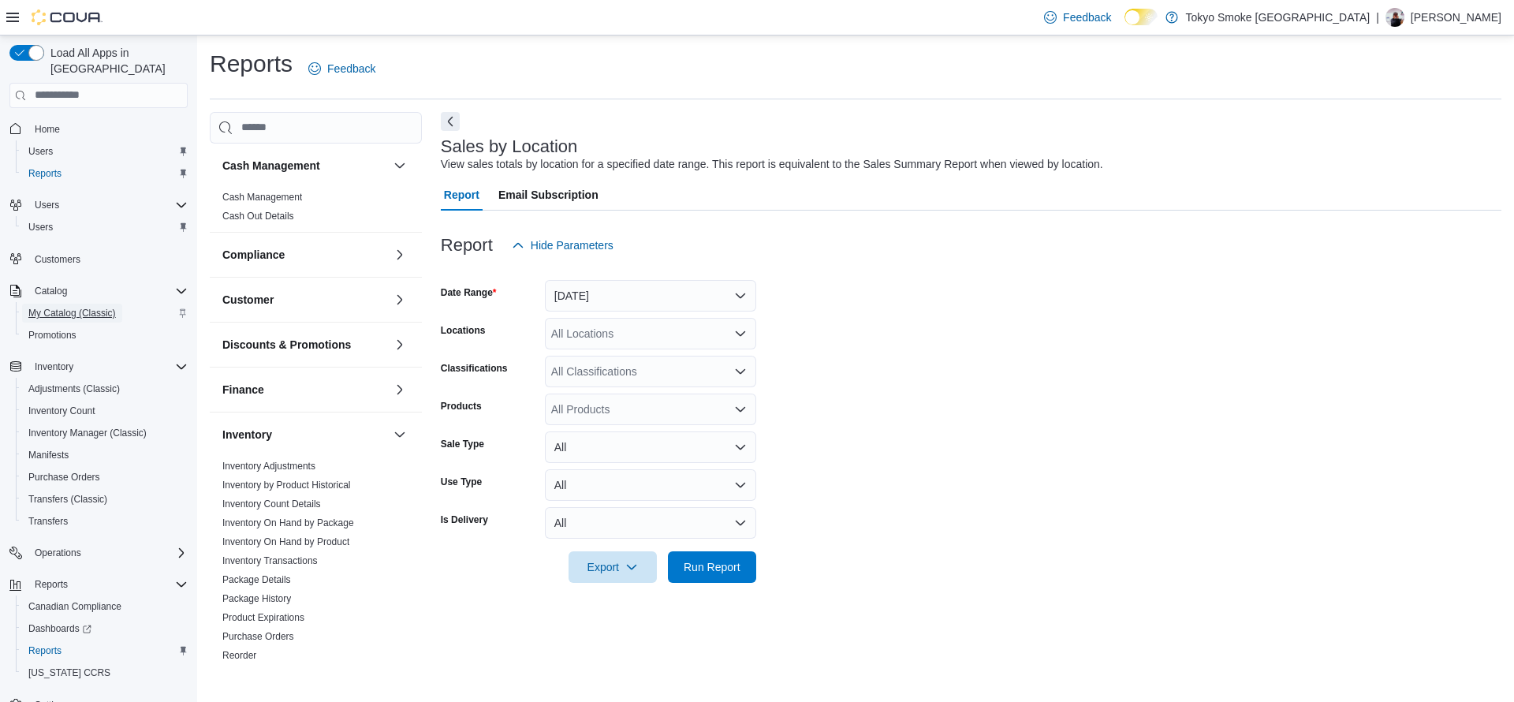
click at [75, 307] on span "My Catalog (Classic)" at bounding box center [72, 313] width 88 height 13
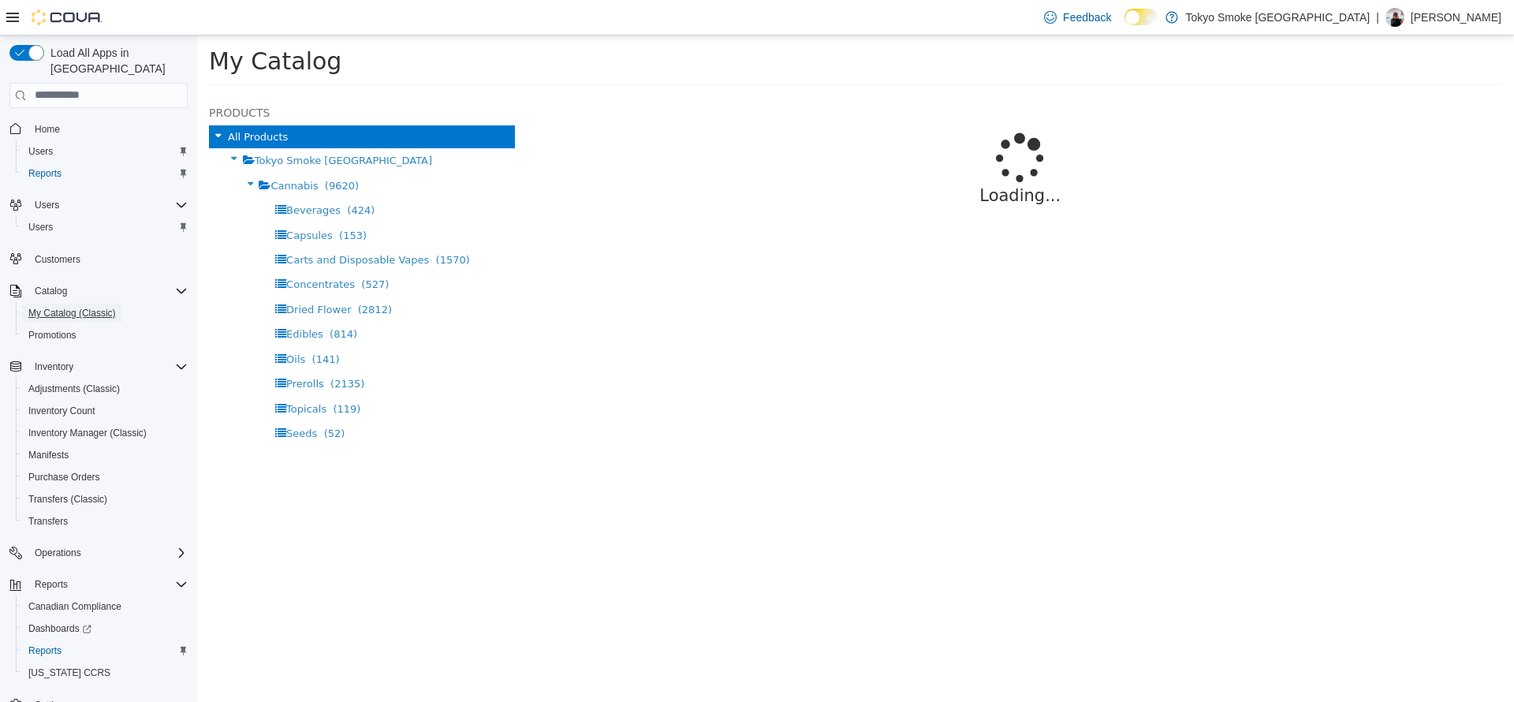
select select "**********"
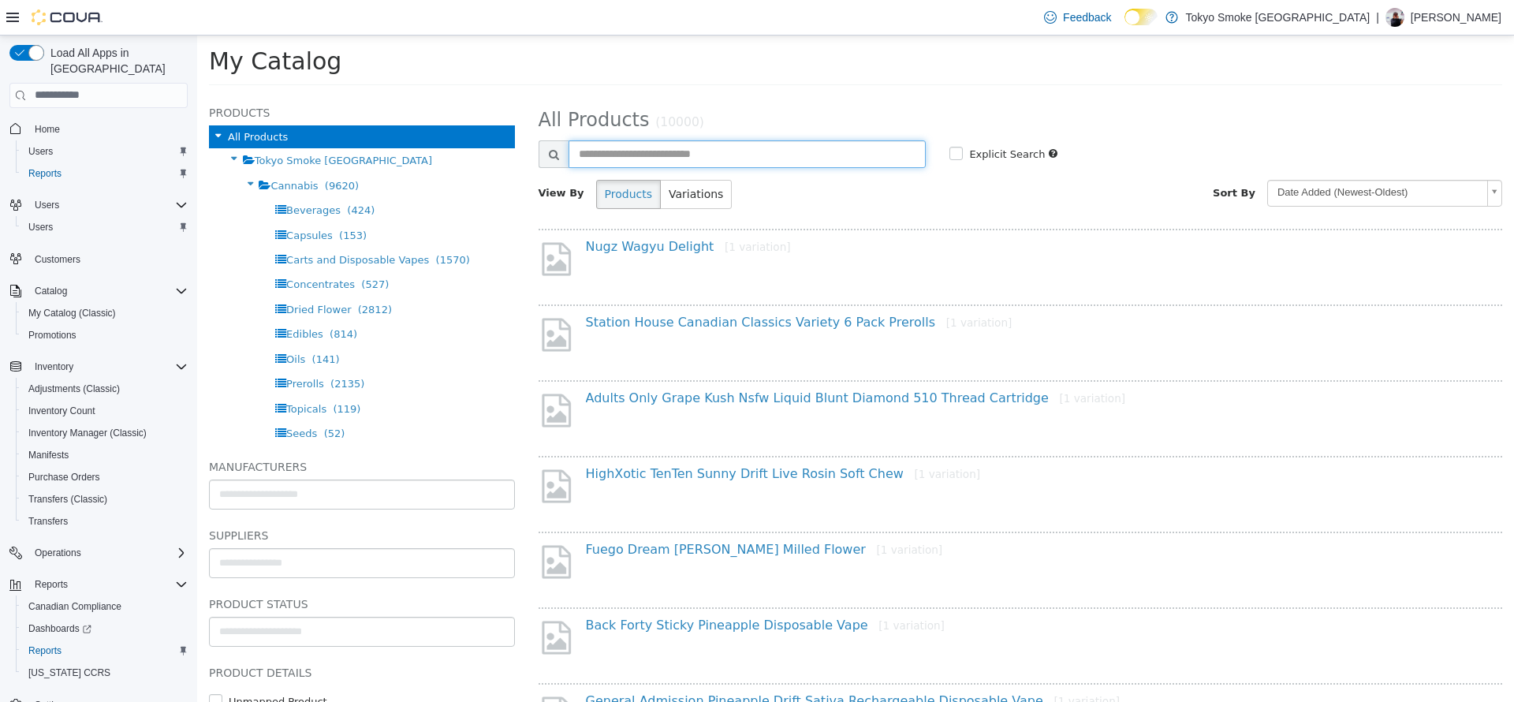
click at [766, 159] on input "text" at bounding box center [747, 154] width 358 height 28
type input "**********"
select select "**********"
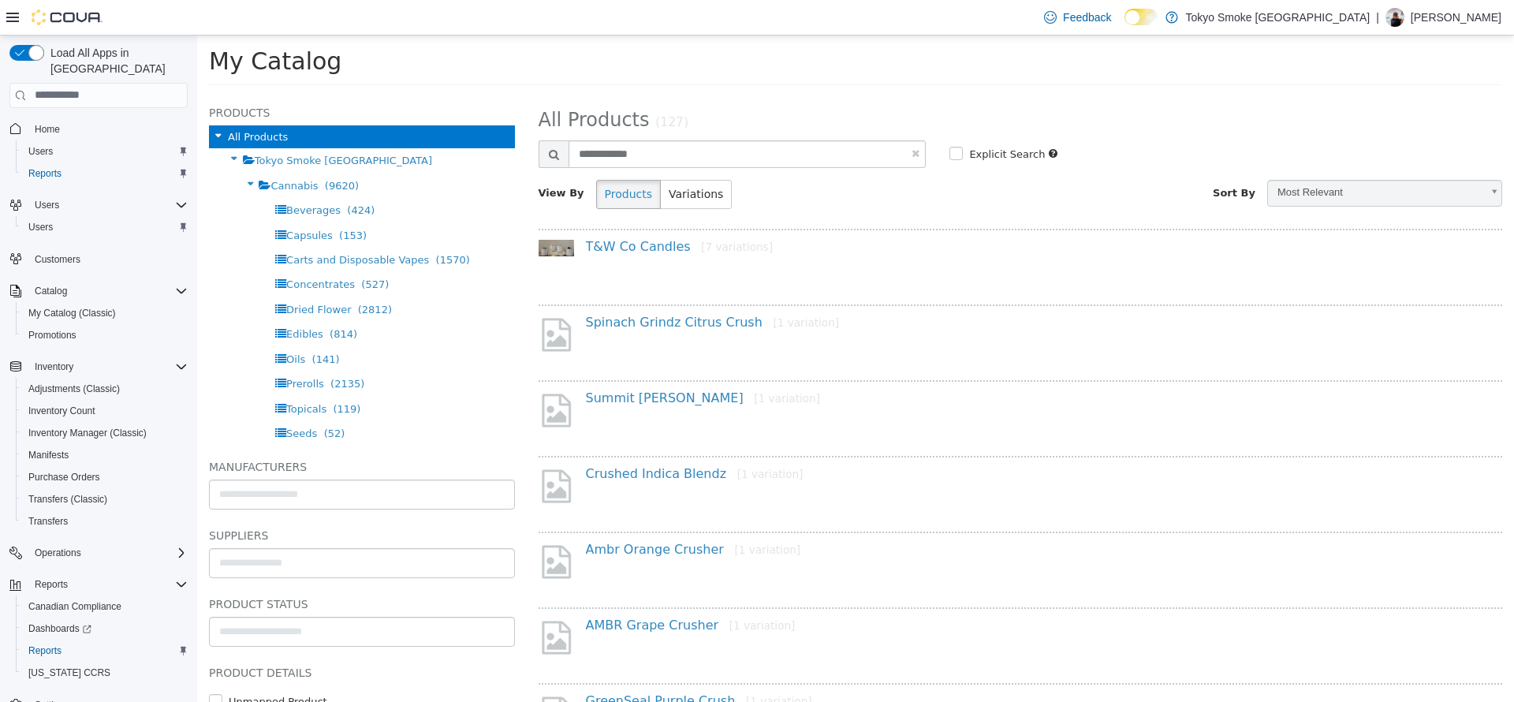
click at [714, 330] on h4 "Spinach Grindz Citrus Crush [1 variation]" at bounding box center [1026, 322] width 881 height 17
click at [709, 327] on link "Spinach Grindz Citrus Crush [1 variation]" at bounding box center [713, 321] width 254 height 15
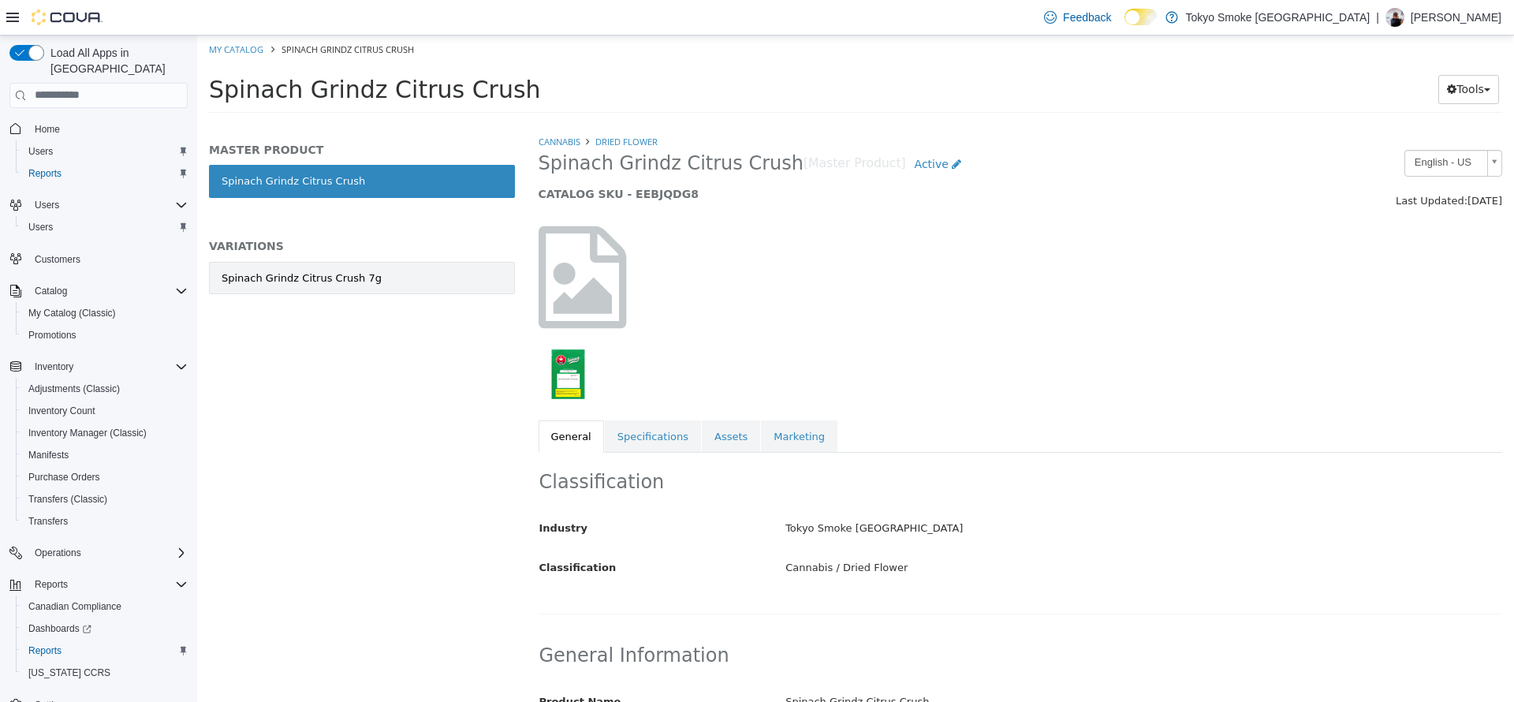
click at [309, 281] on div "Spinach Grindz Citrus Crush 7g" at bounding box center [302, 278] width 160 height 16
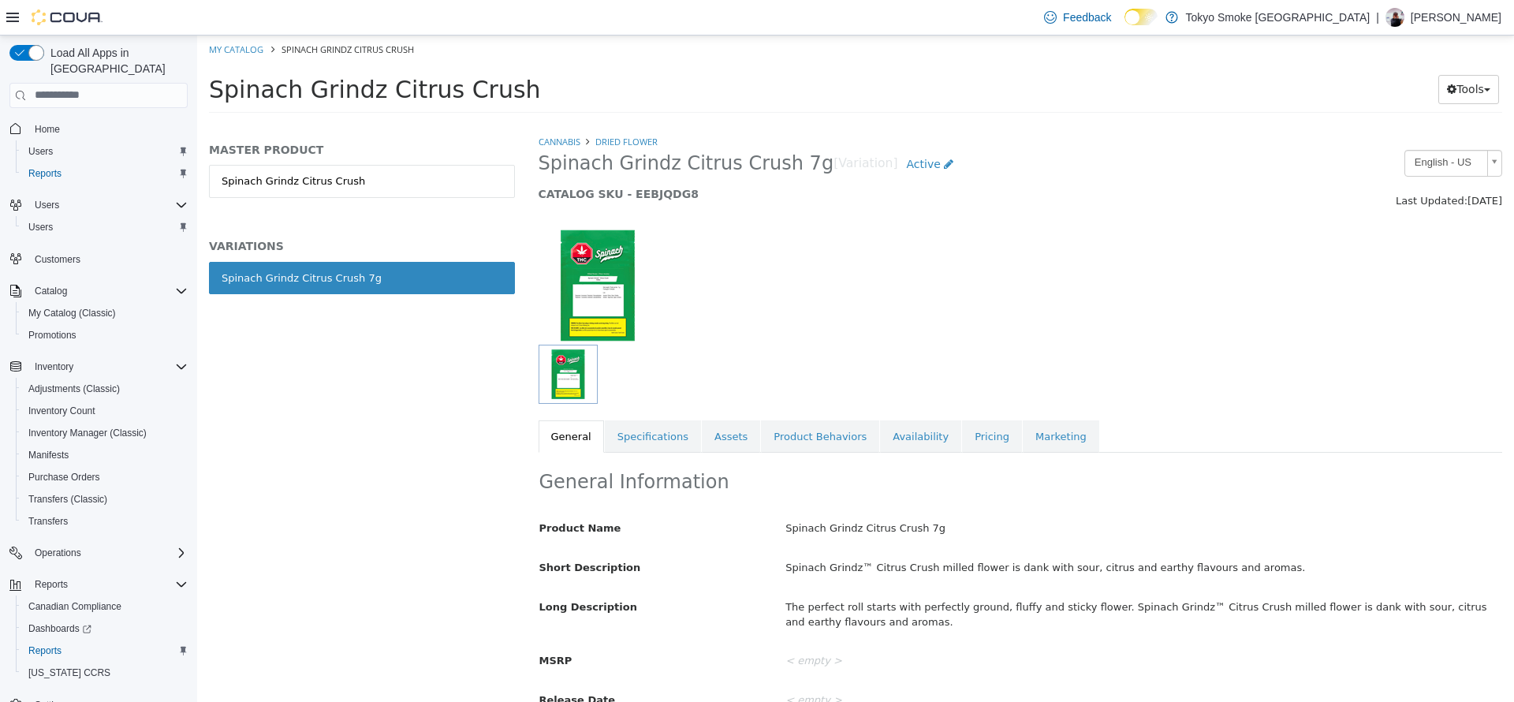
click at [962, 435] on link "Pricing" at bounding box center [992, 435] width 60 height 33
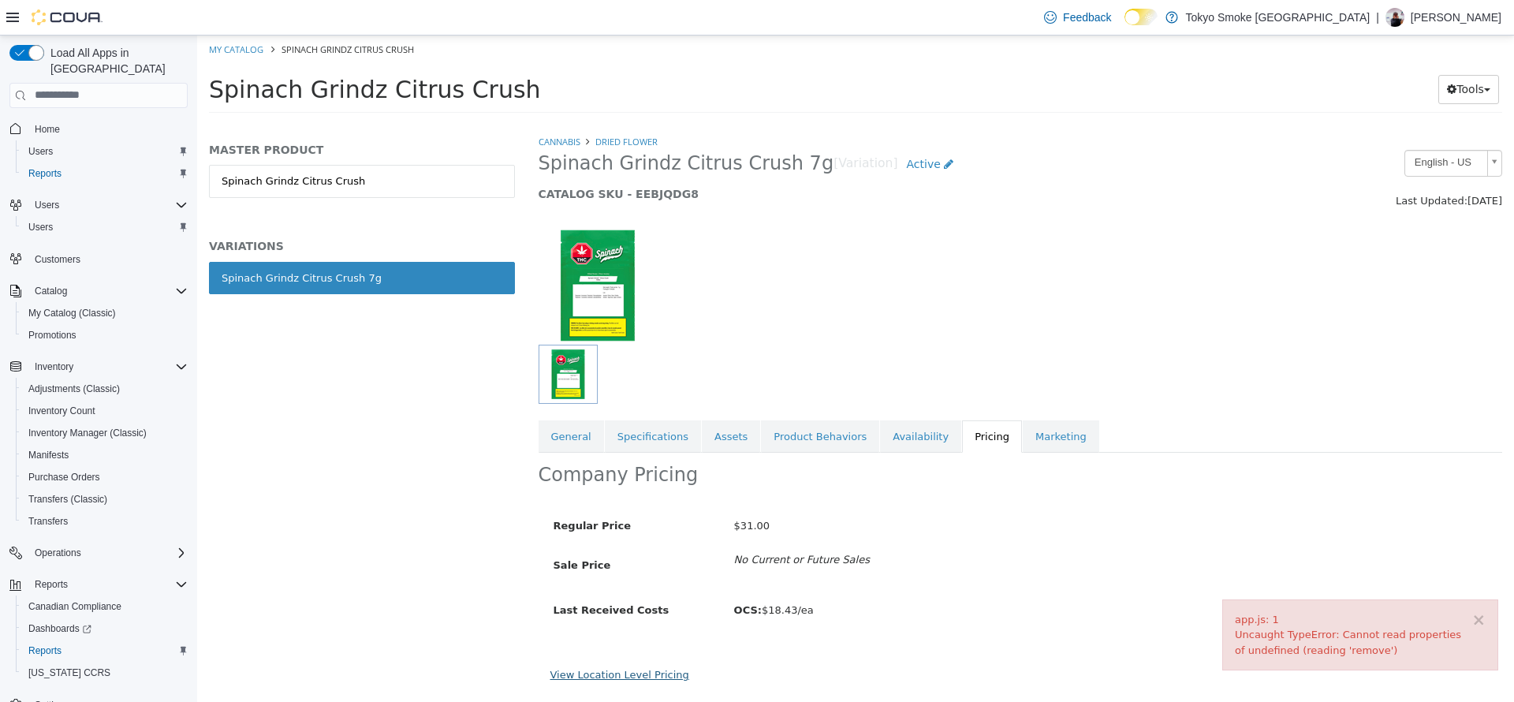
click at [632, 679] on link "View Location Level Pricing" at bounding box center [619, 674] width 139 height 12
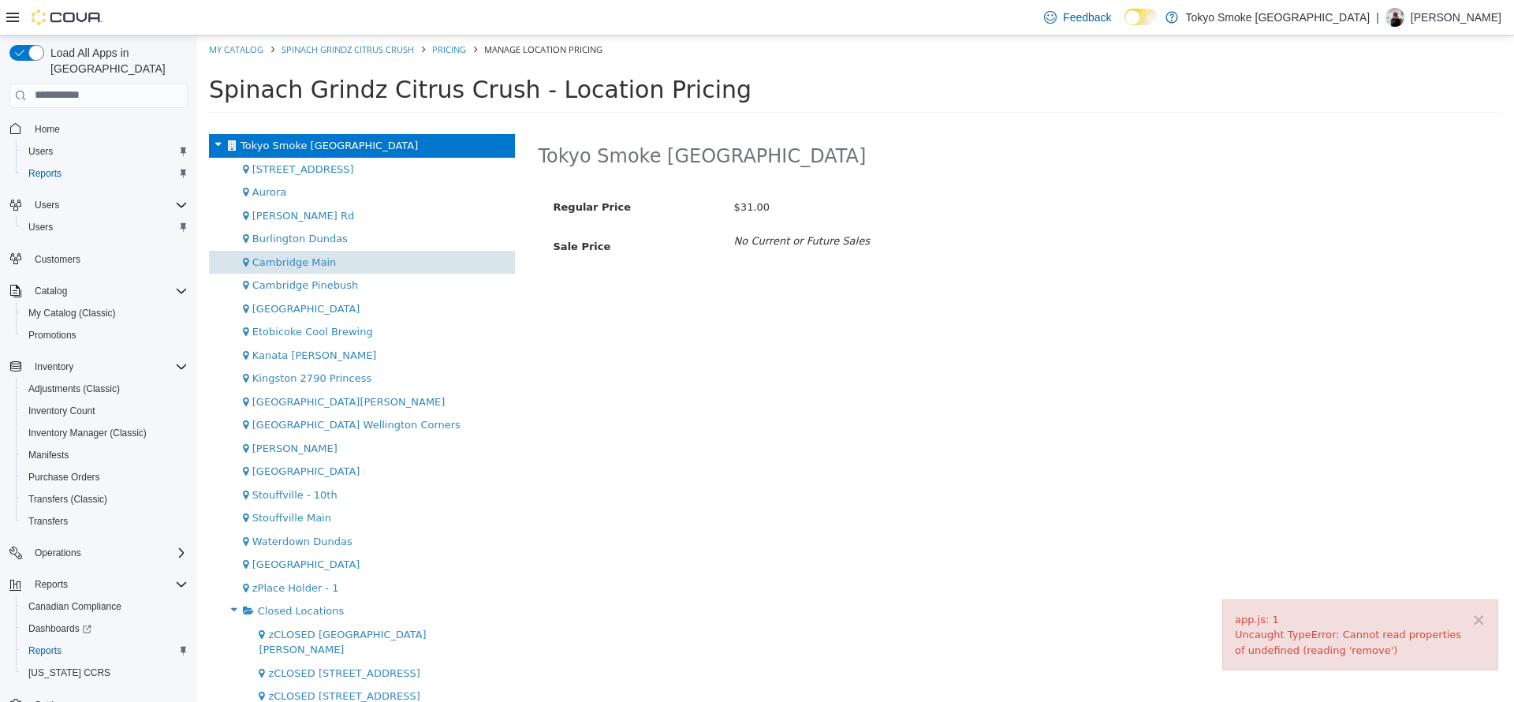
click at [278, 272] on div "Cambridge Main" at bounding box center [362, 262] width 306 height 24
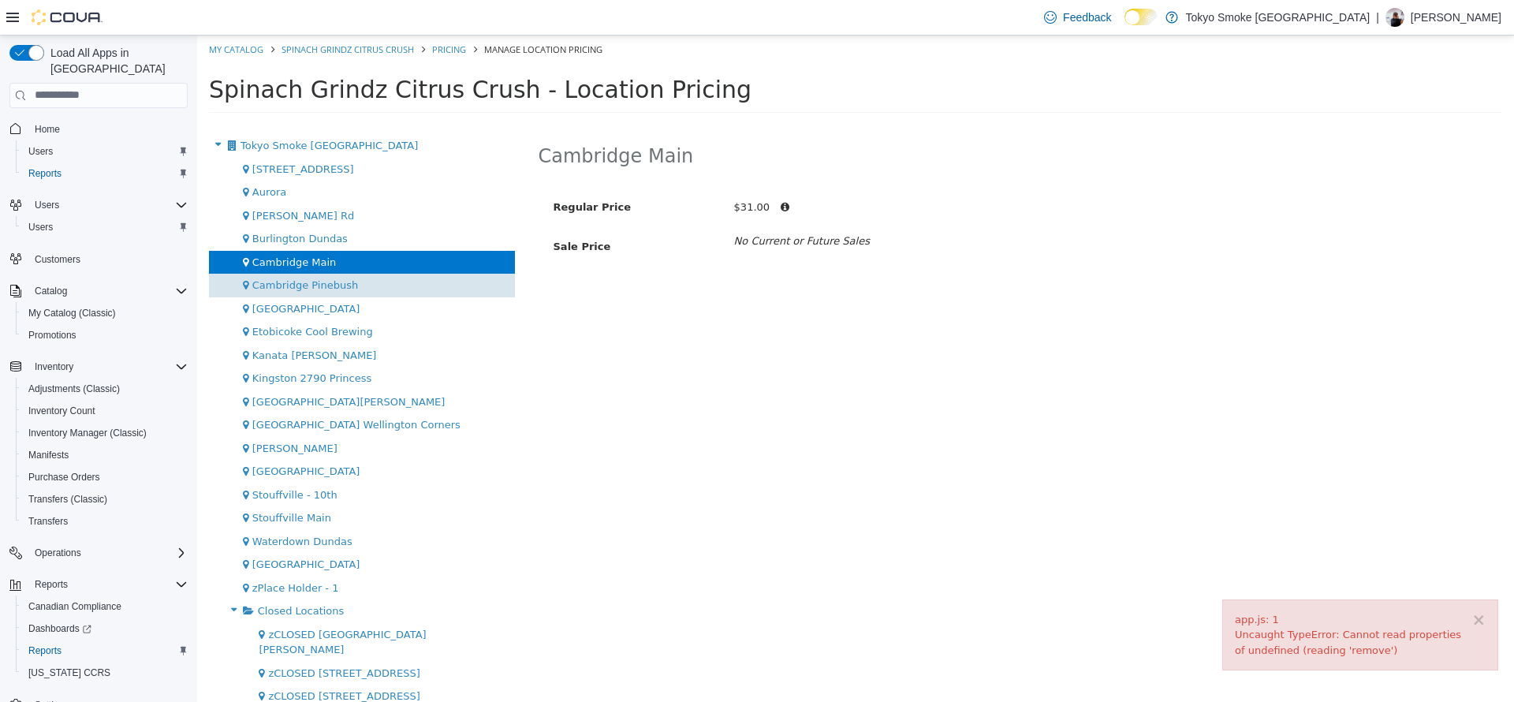
click at [290, 288] on span "Cambridge Pinebush" at bounding box center [305, 284] width 106 height 12
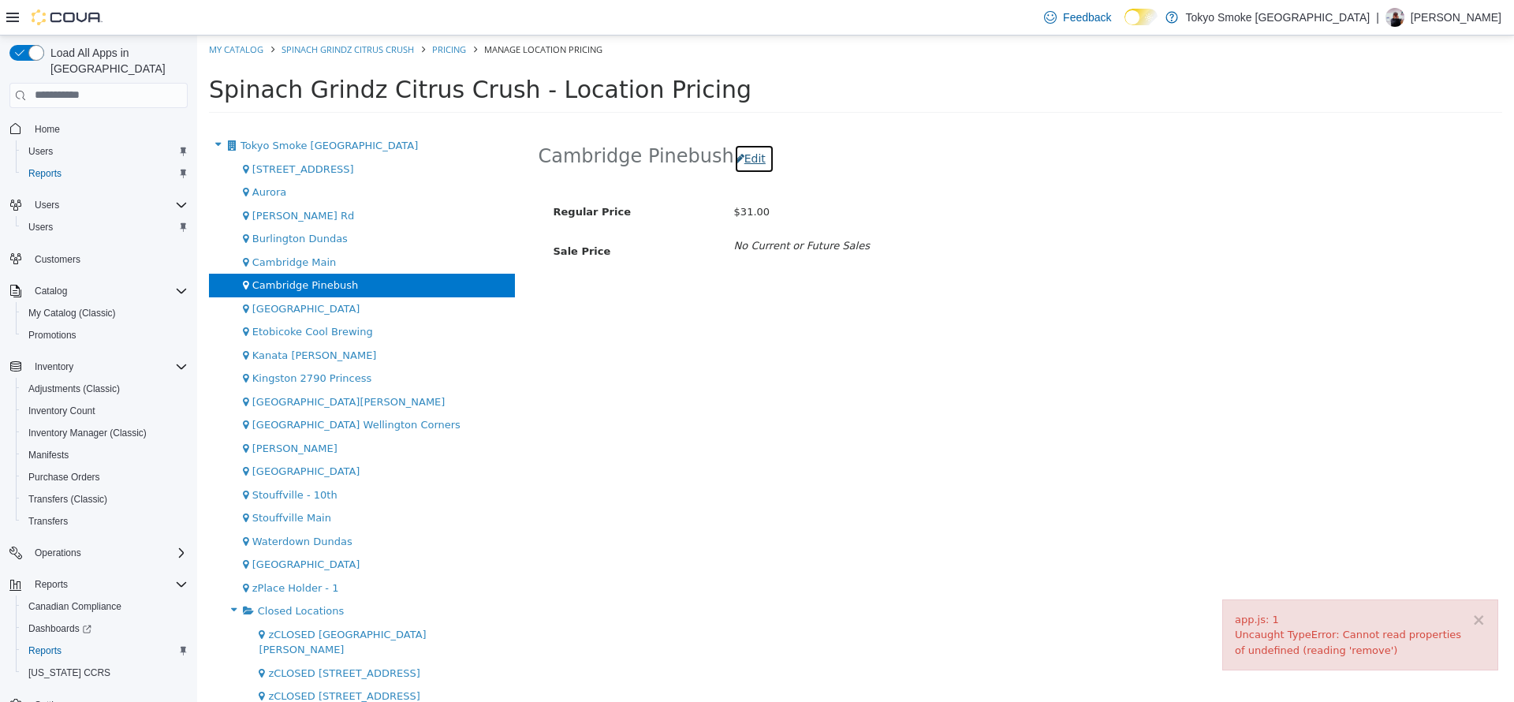
click at [751, 166] on button "Edit" at bounding box center [754, 157] width 40 height 29
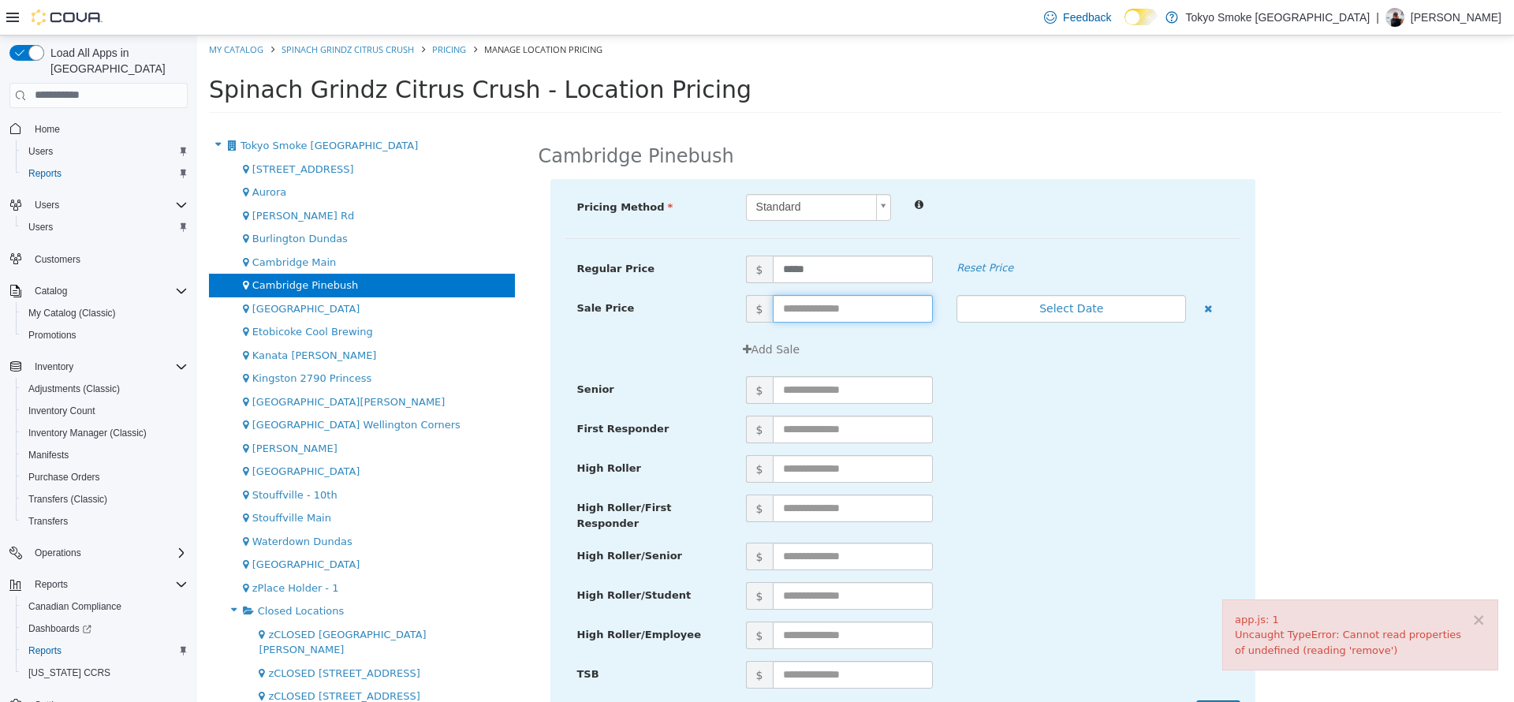
click at [843, 304] on input "text" at bounding box center [853, 308] width 161 height 28
type input "**"
click at [1069, 318] on button "Select Date" at bounding box center [1070, 308] width 229 height 28
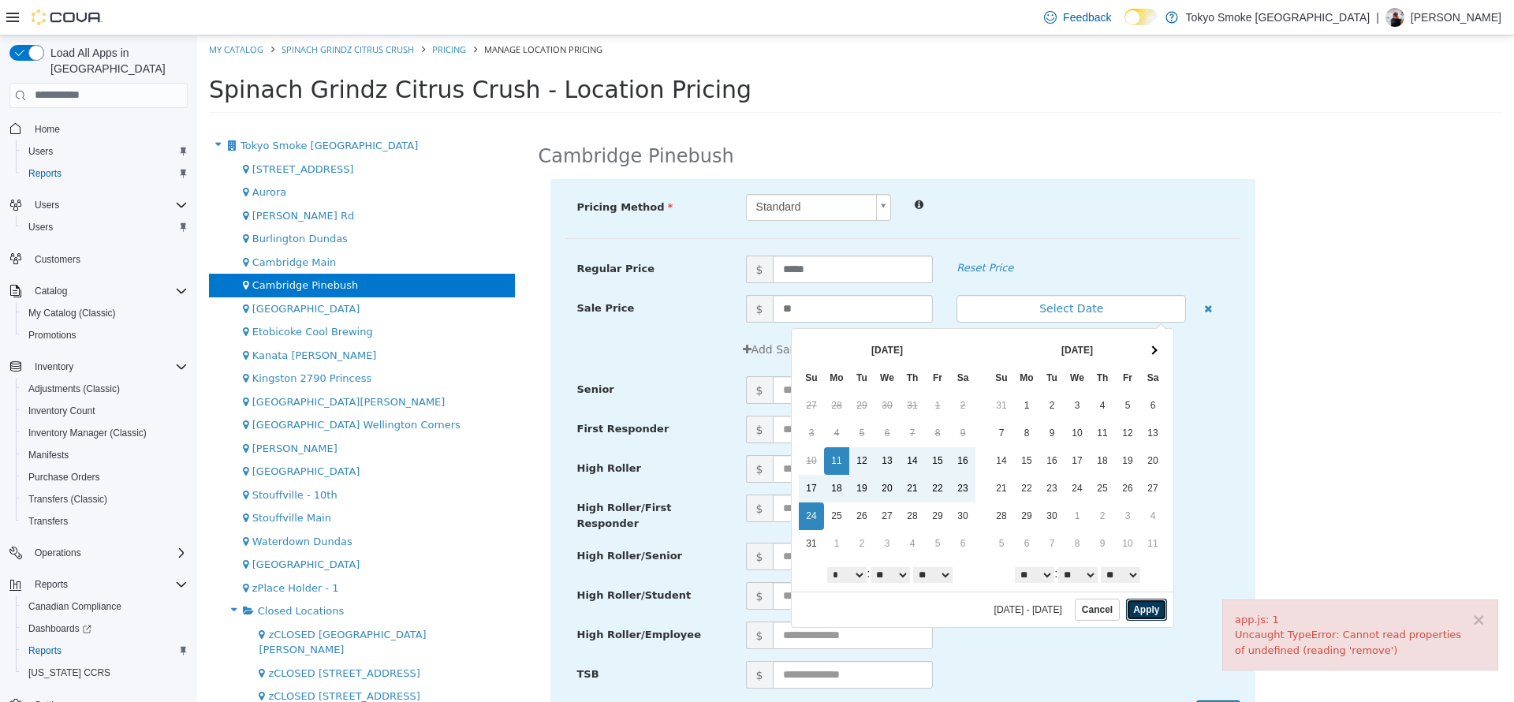
click at [1129, 606] on button "Apply" at bounding box center [1146, 609] width 40 height 22
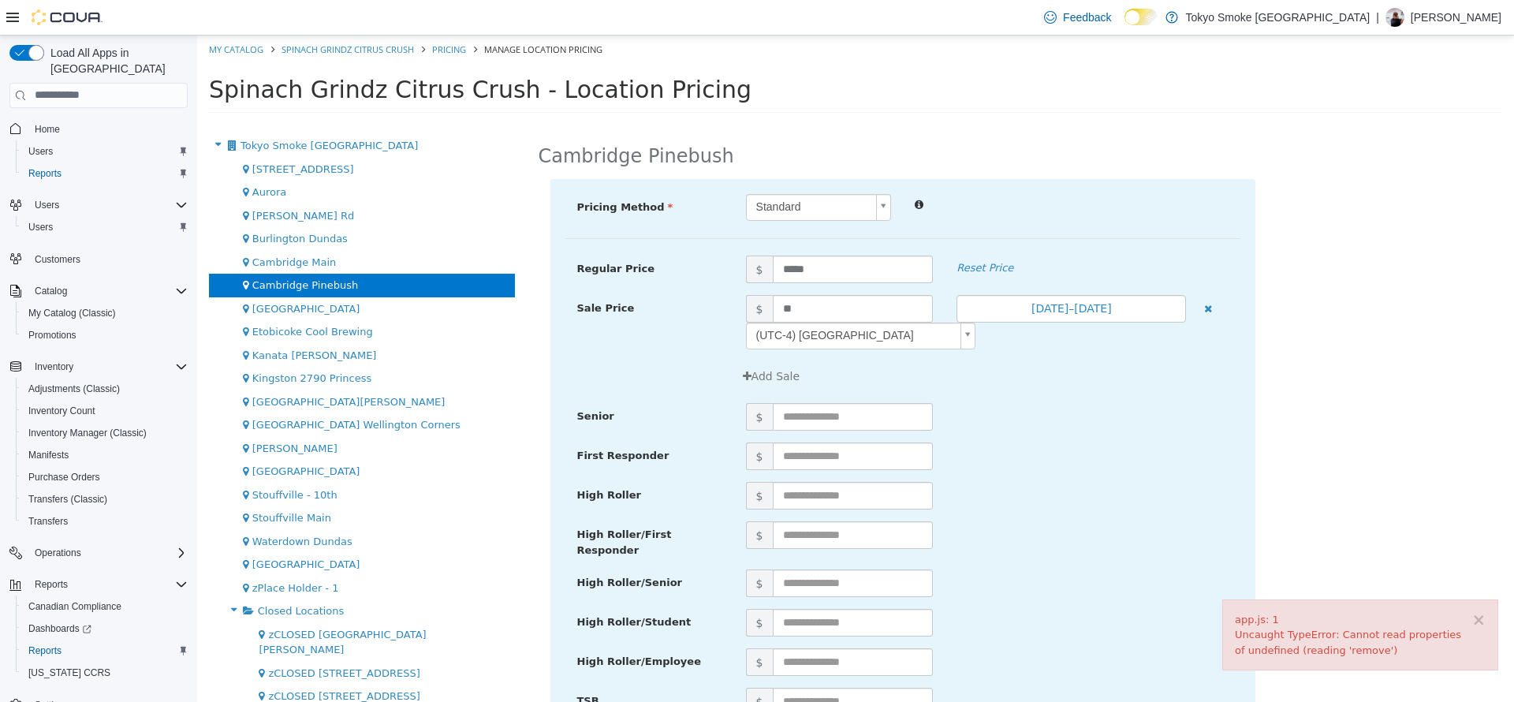
scroll to position [76, 0]
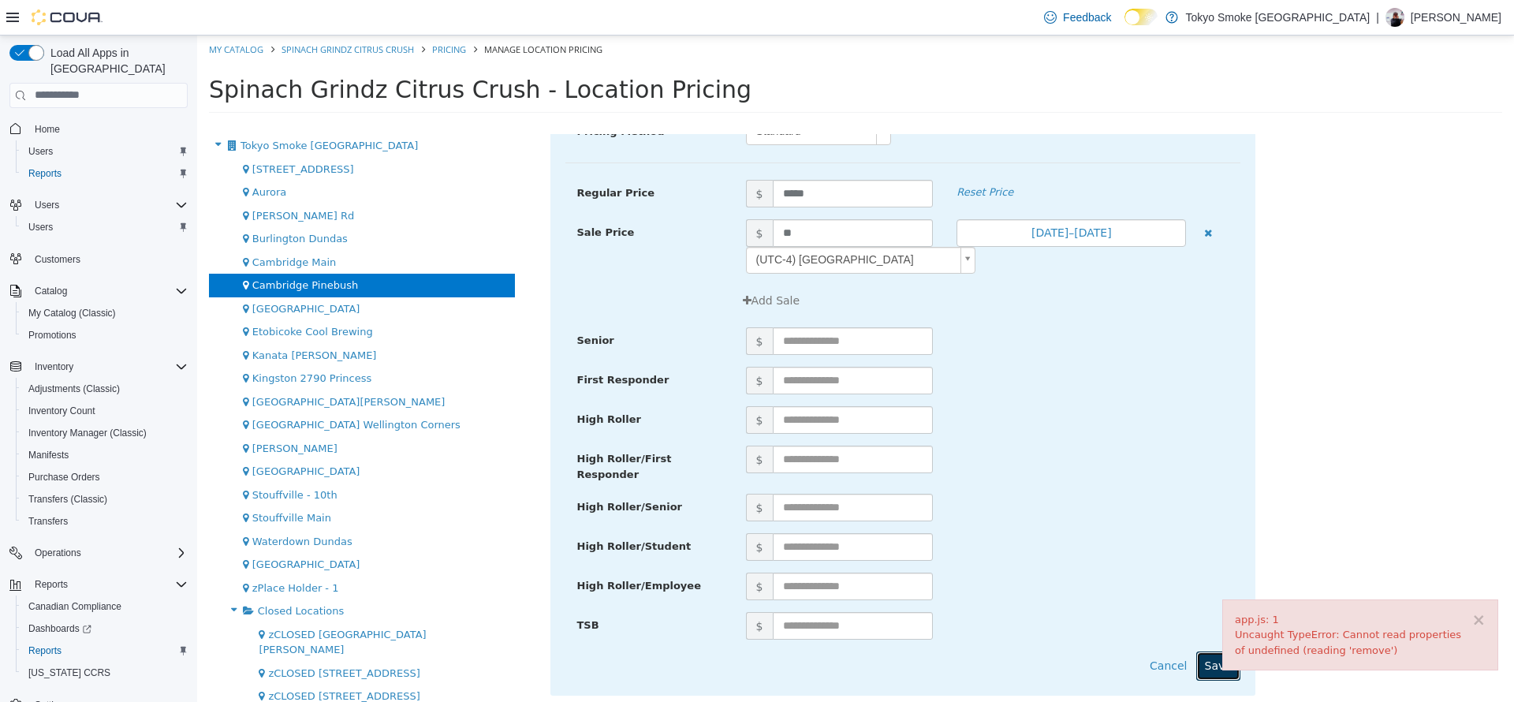
click at [1212, 650] on button "Save" at bounding box center [1218, 664] width 44 height 29
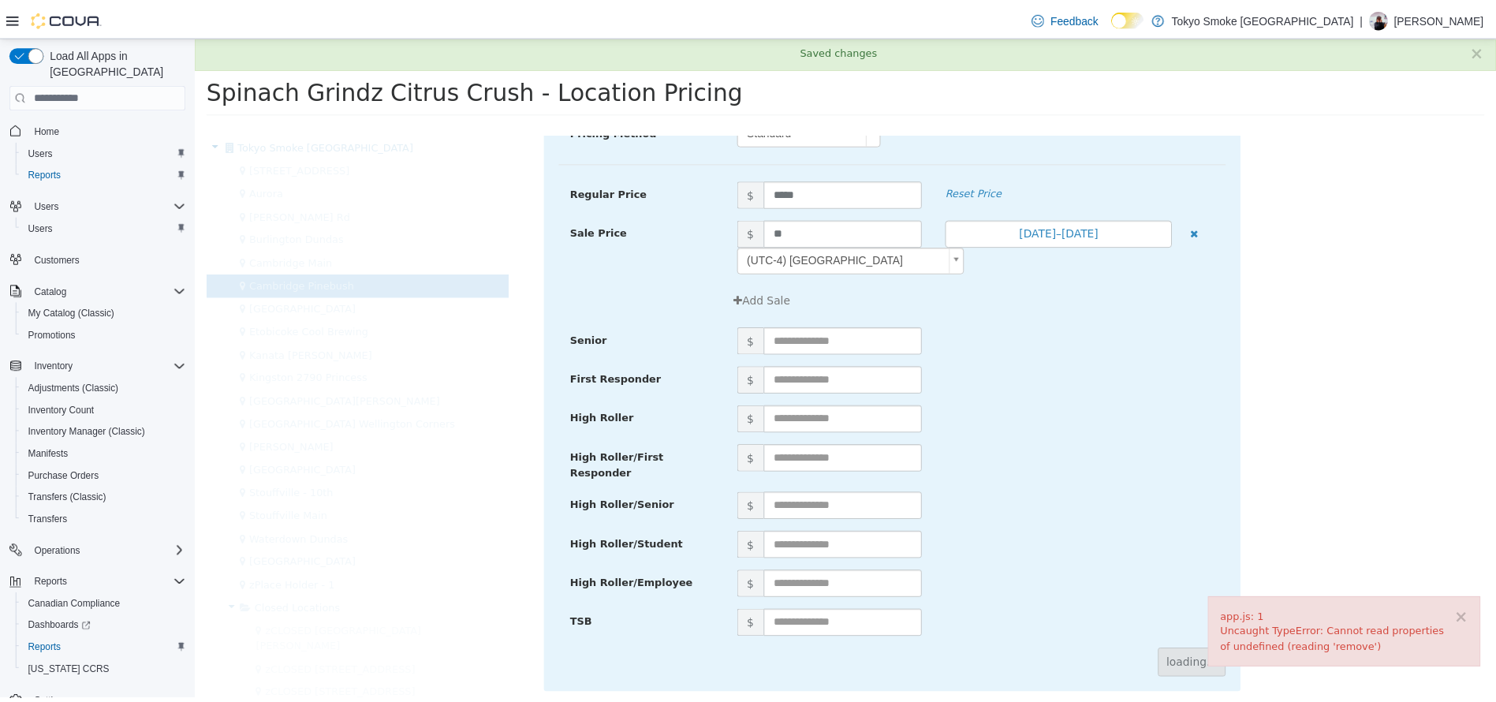
scroll to position [0, 0]
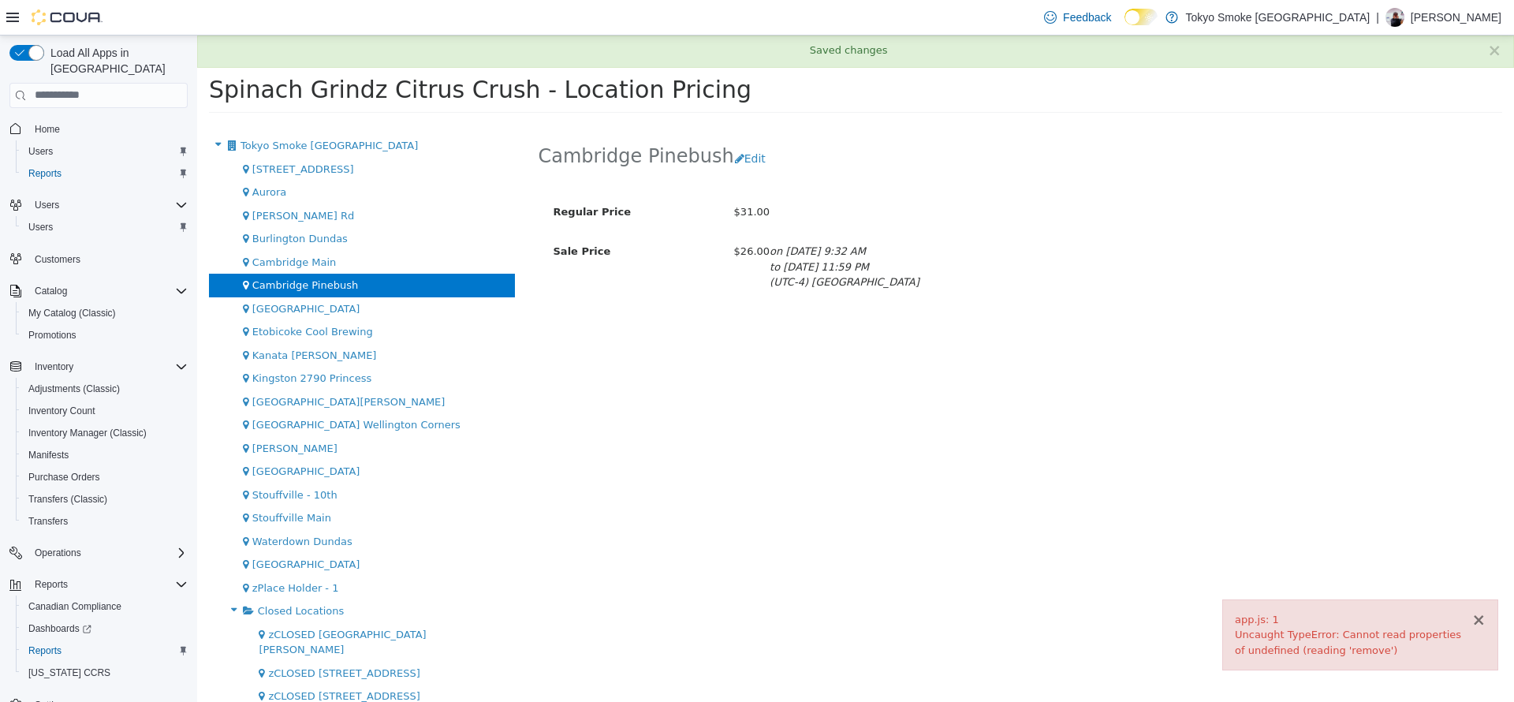
click at [1481, 623] on button "×" at bounding box center [1478, 619] width 14 height 17
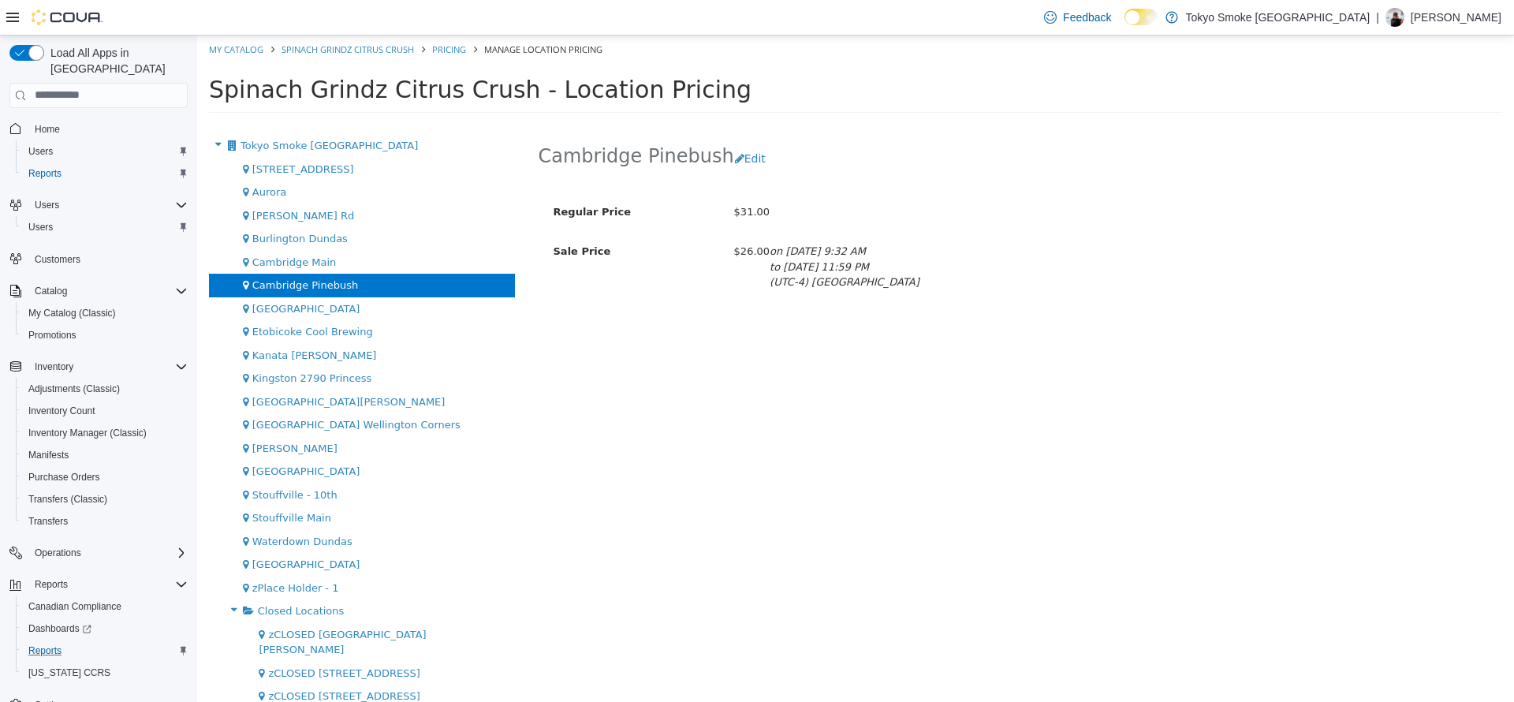
click at [75, 641] on div "Reports" at bounding box center [105, 650] width 166 height 19
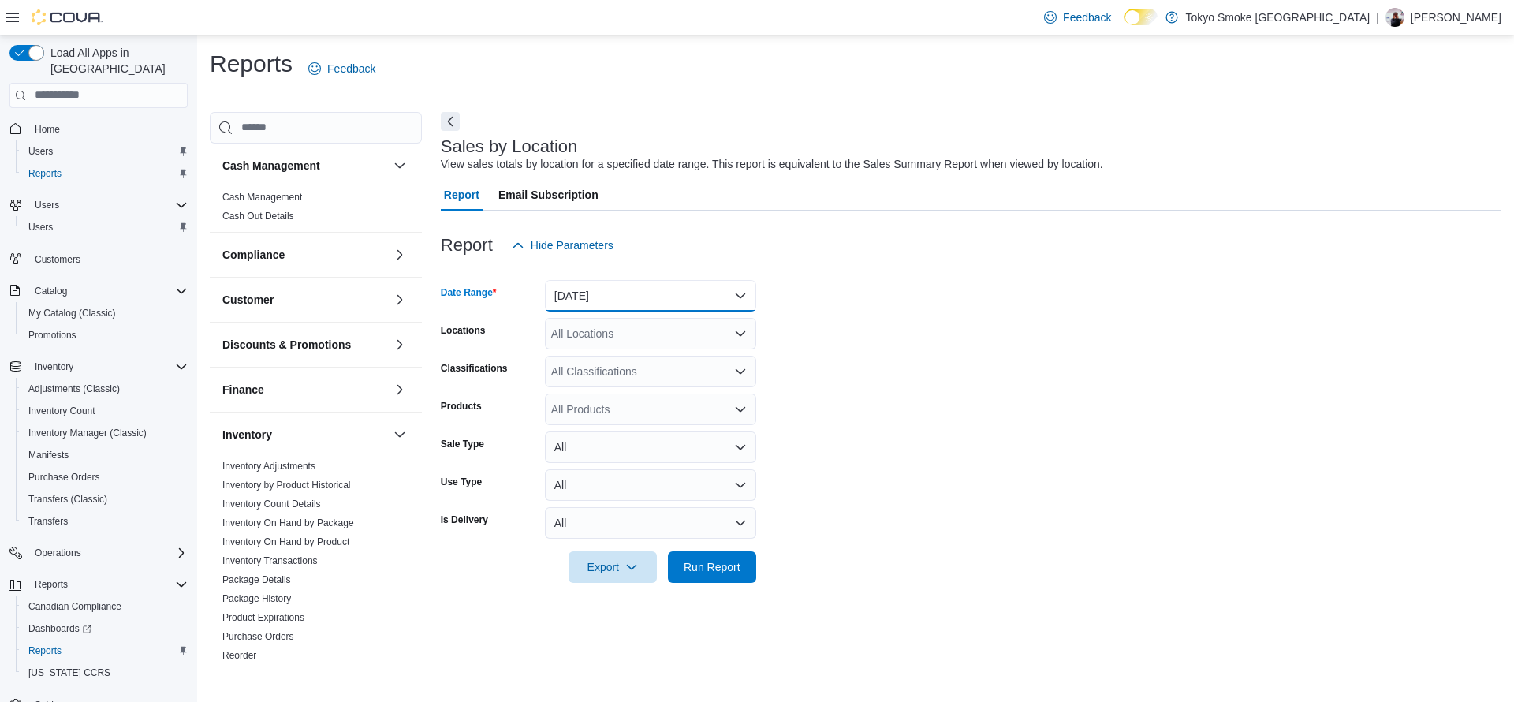
click at [644, 309] on button "[DATE]" at bounding box center [650, 296] width 211 height 32
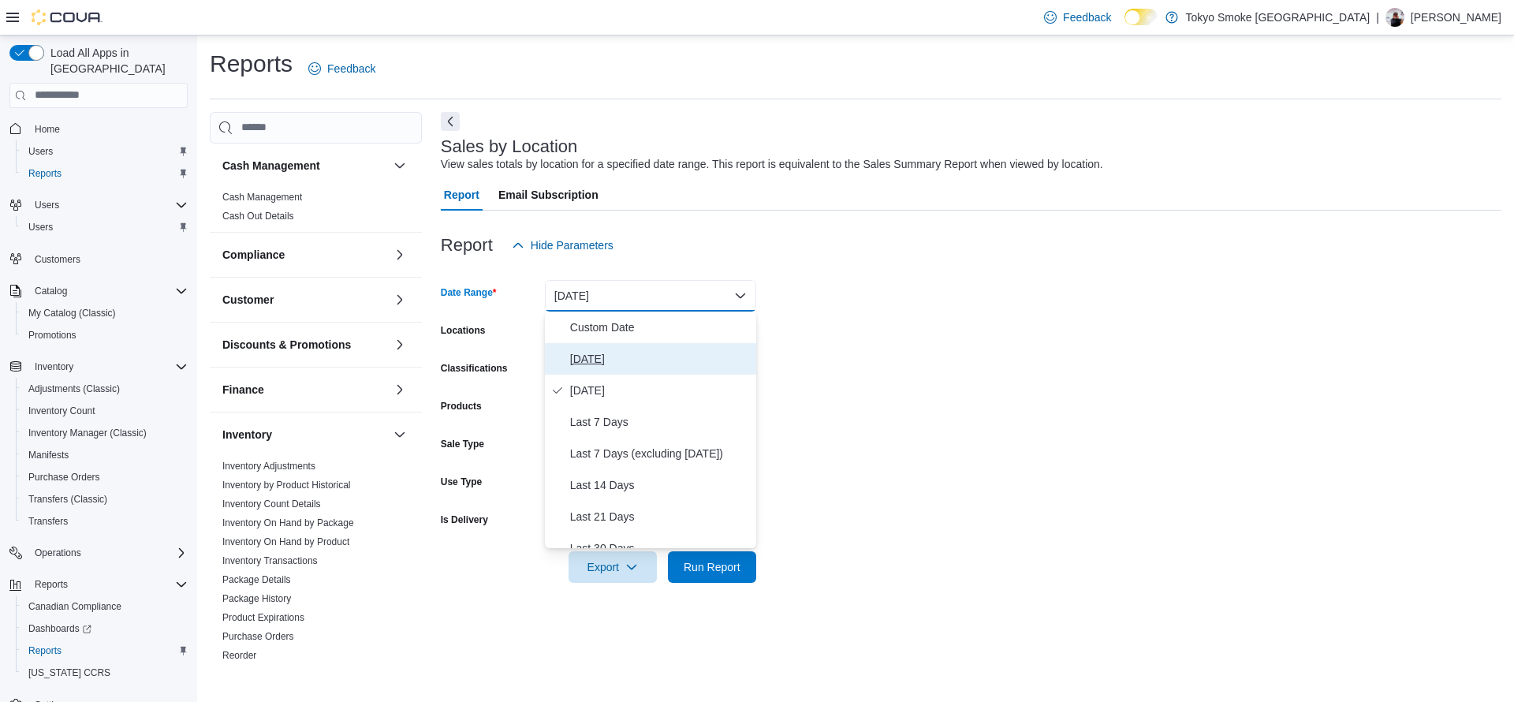
click at [645, 351] on span "[DATE]" at bounding box center [660, 358] width 180 height 19
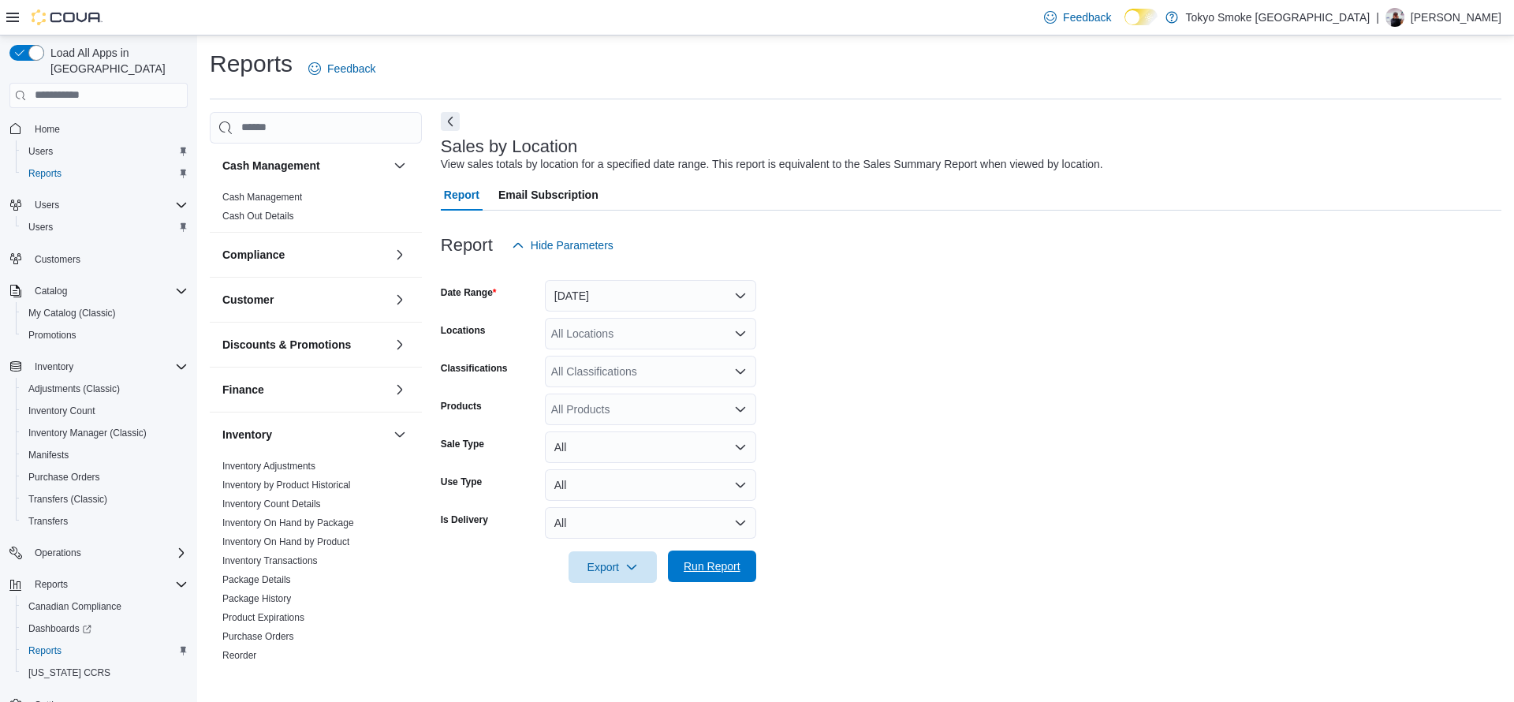
click at [739, 568] on span "Run Report" at bounding box center [712, 566] width 57 height 16
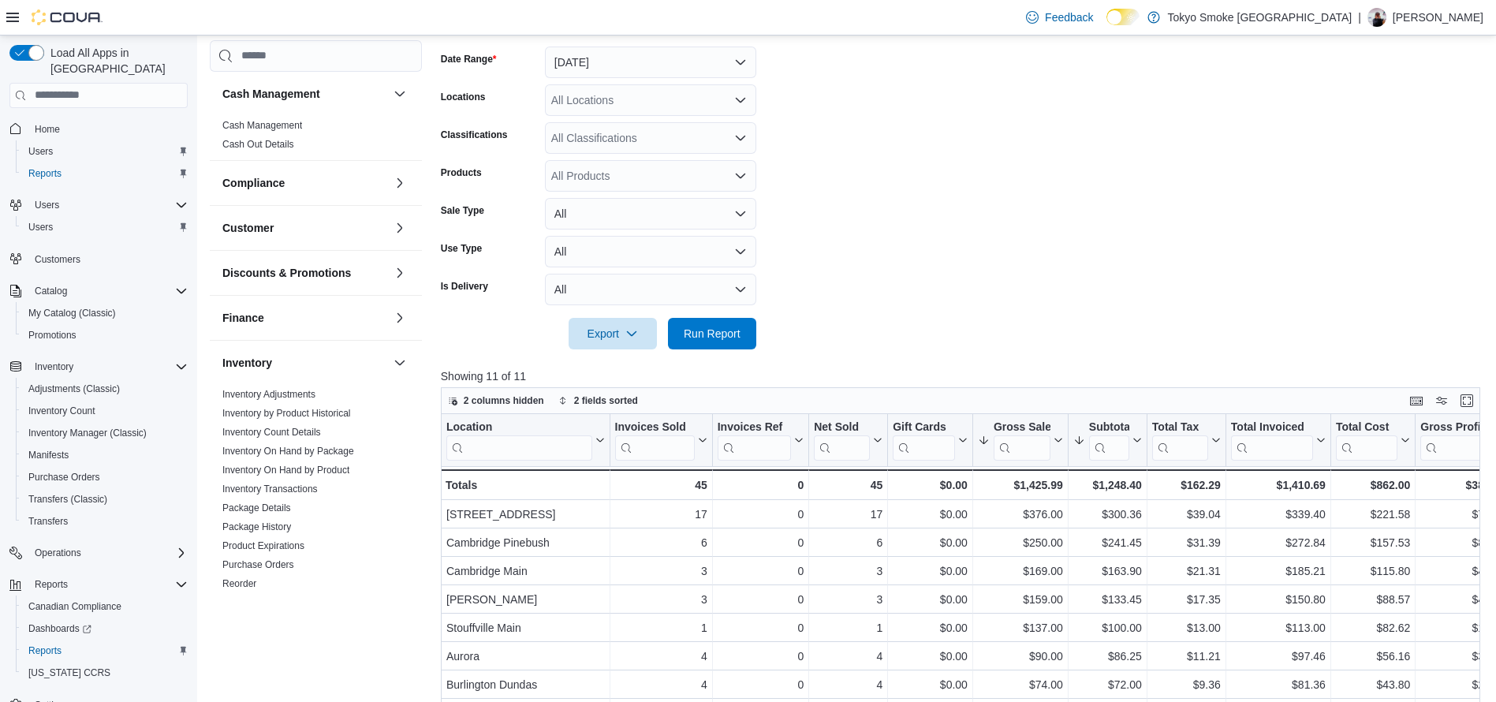
scroll to position [237, 0]
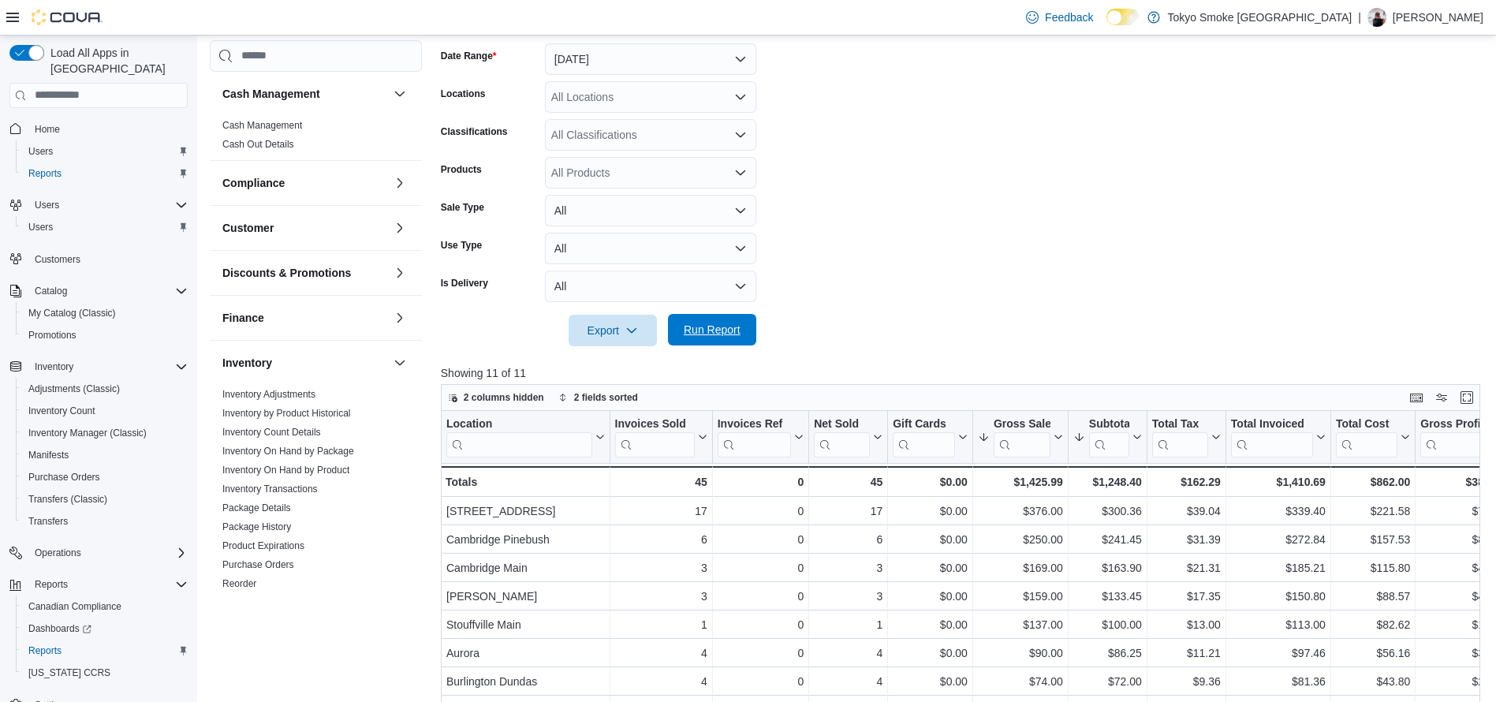
click at [746, 322] on span "Run Report" at bounding box center [711, 330] width 69 height 32
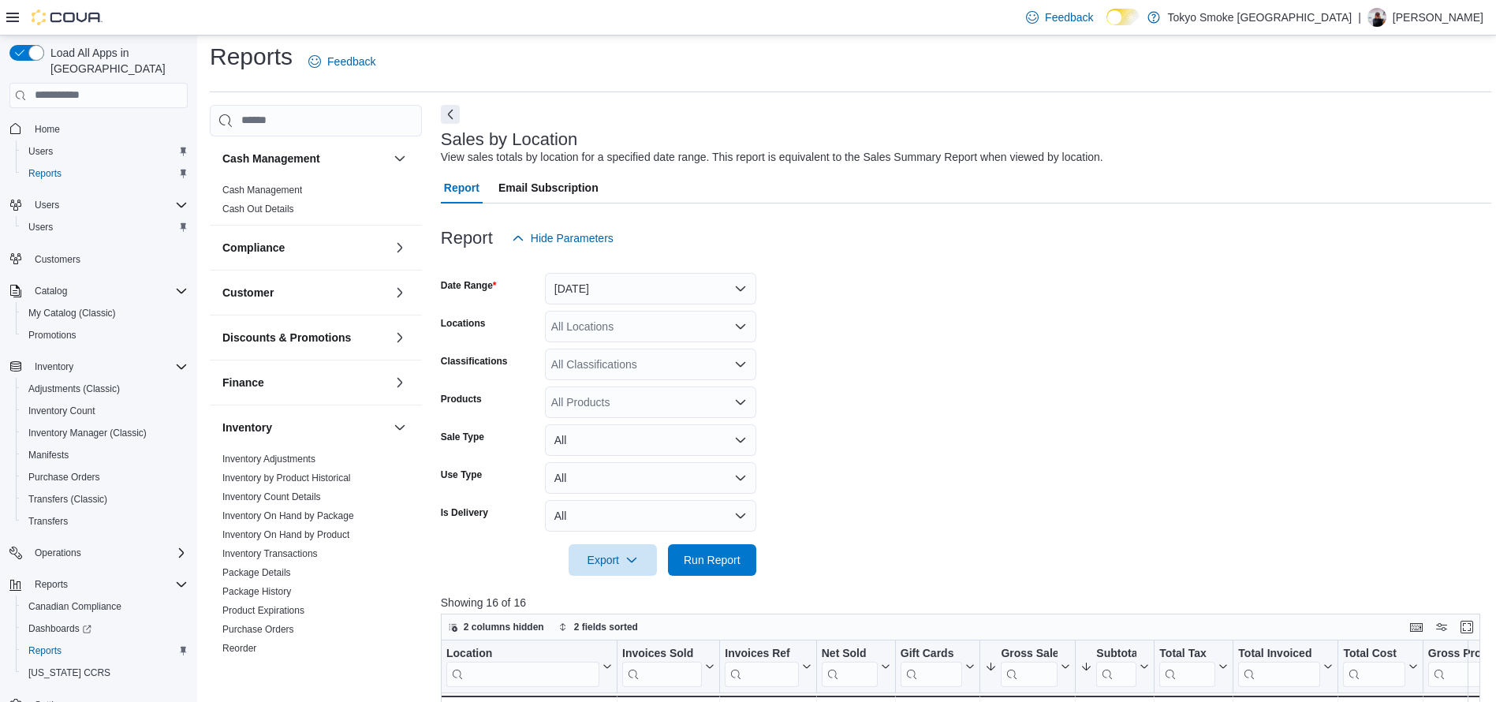
scroll to position [0, 0]
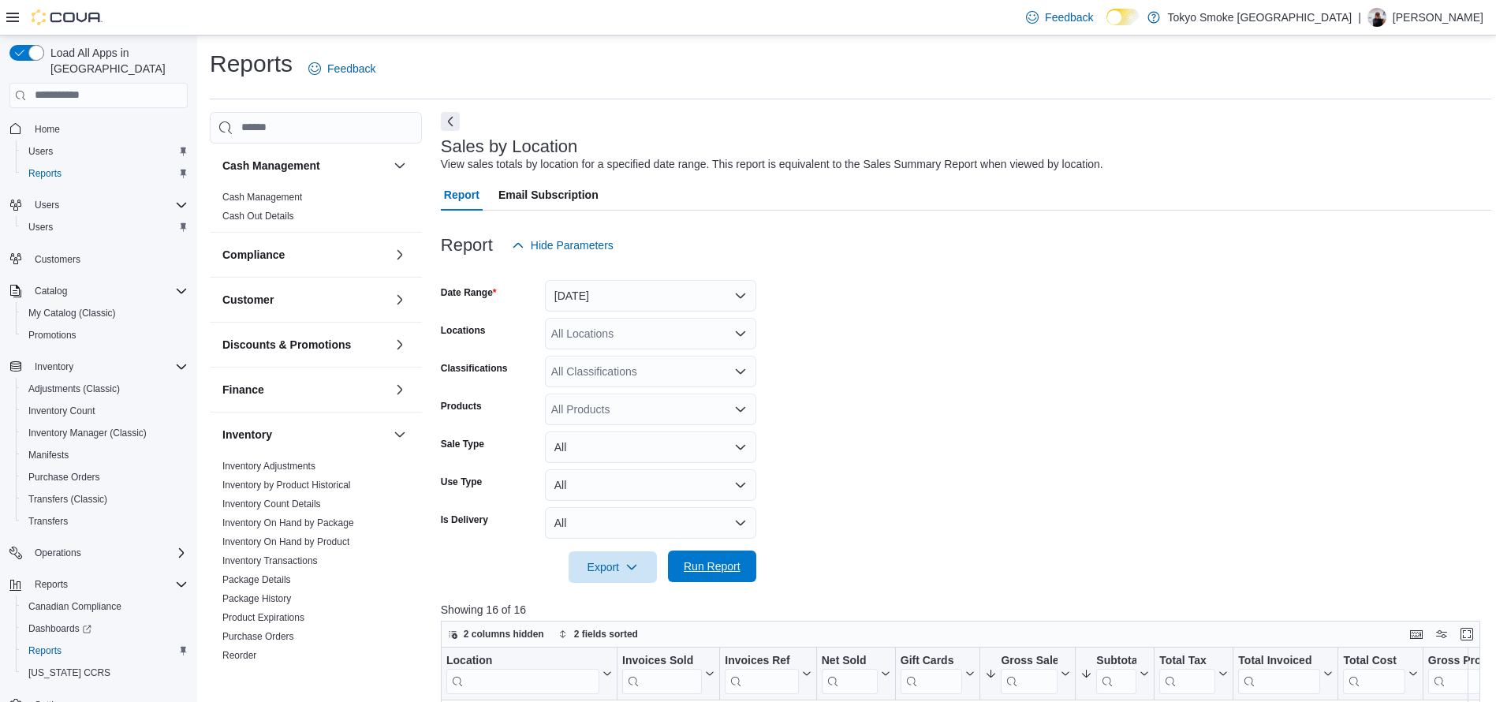
click at [702, 567] on span "Run Report" at bounding box center [712, 566] width 57 height 16
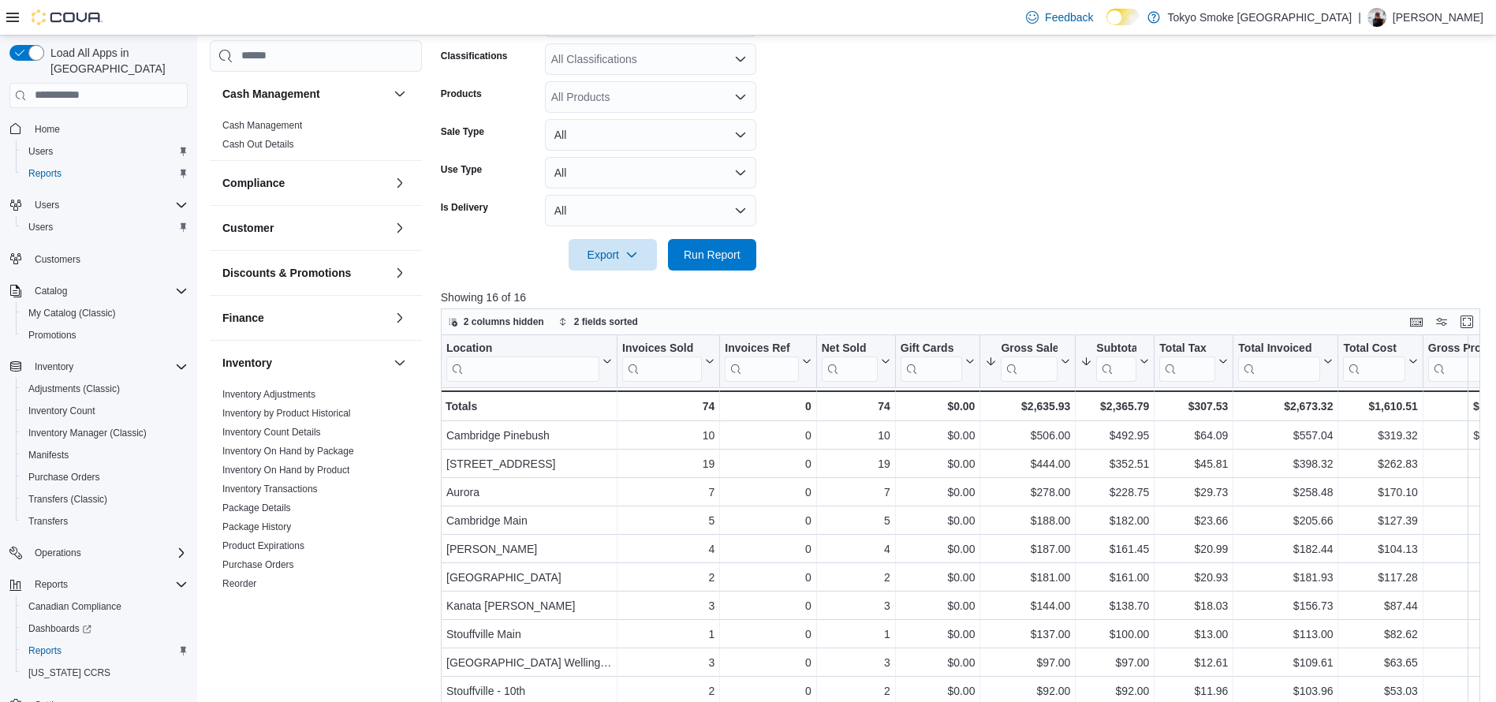
scroll to position [319, 0]
